Goal: Find specific page/section: Find specific page/section

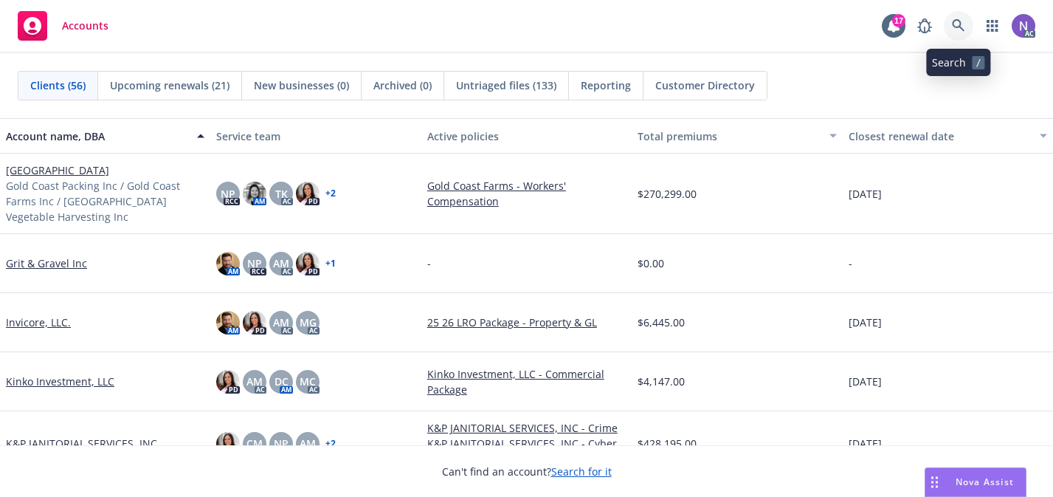
click at [959, 24] on icon at bounding box center [958, 25] width 13 height 13
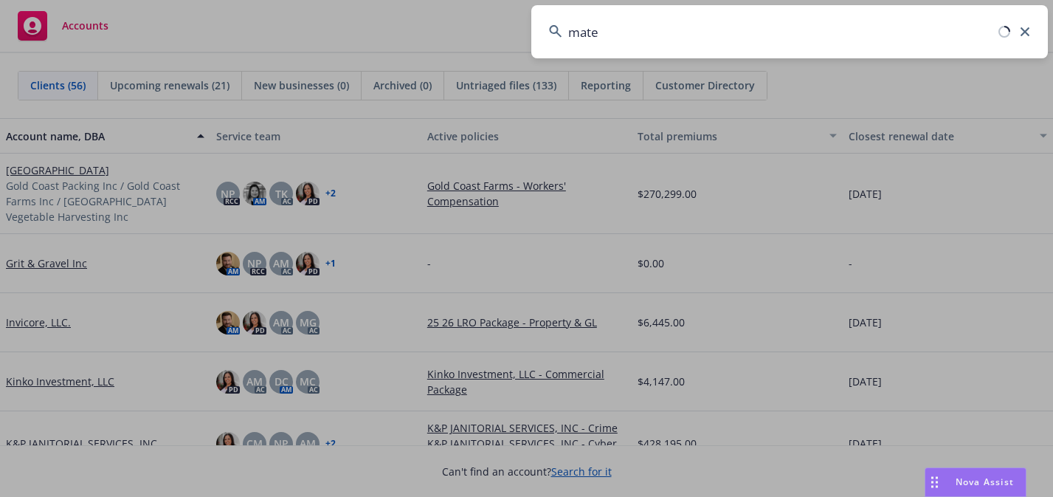
type input "mates"
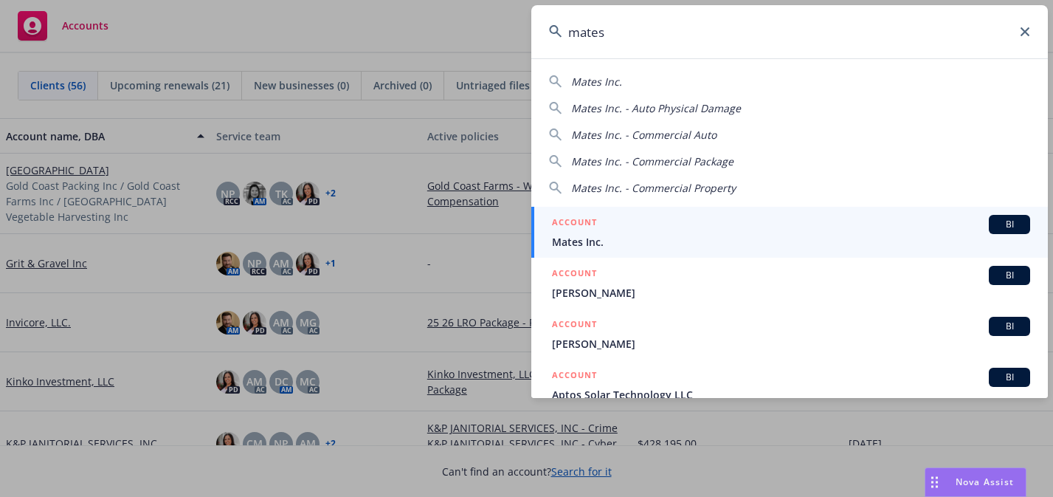
click at [816, 234] on span "Mates Inc." at bounding box center [791, 241] width 478 height 15
